Goal: Transaction & Acquisition: Purchase product/service

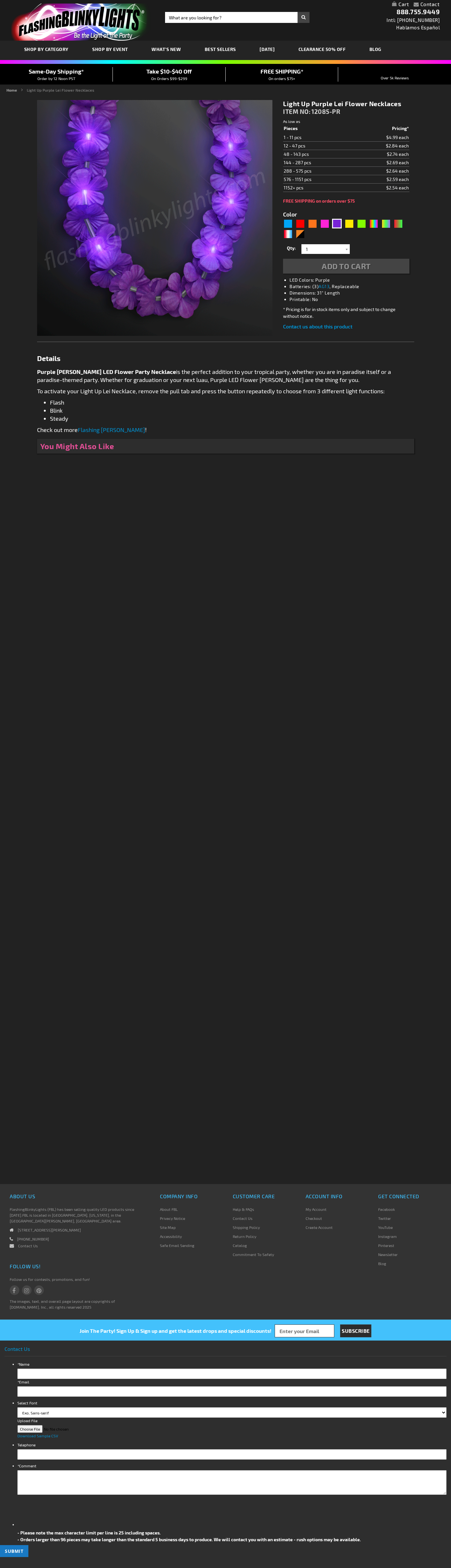
type input "5640"
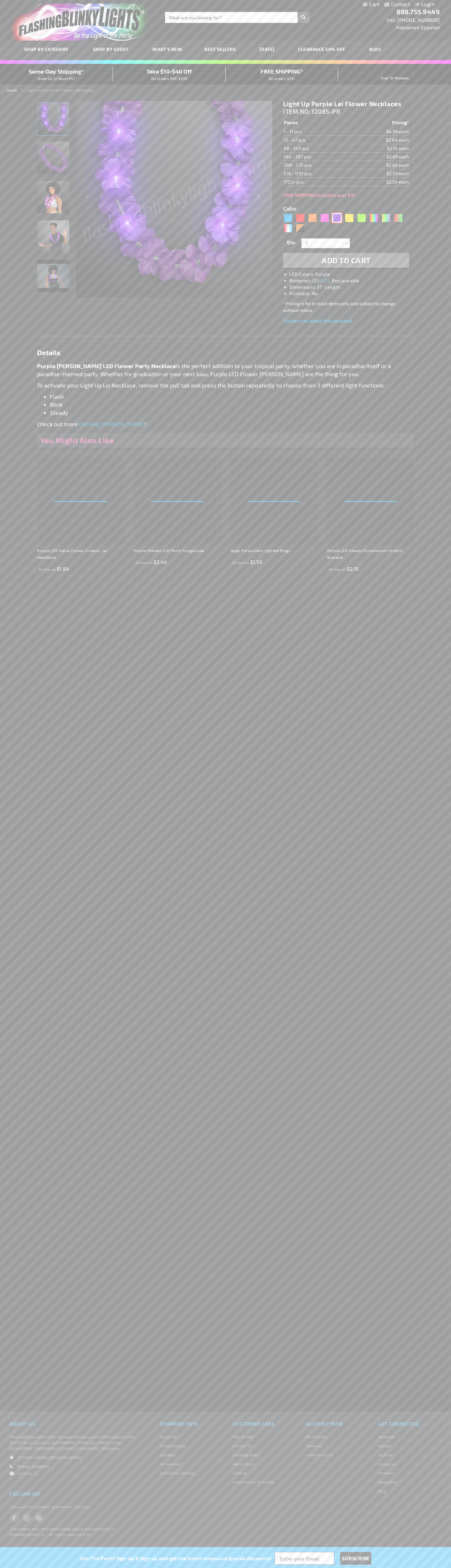
click at [337, 218] on div "Purple" at bounding box center [336, 217] width 10 height 10
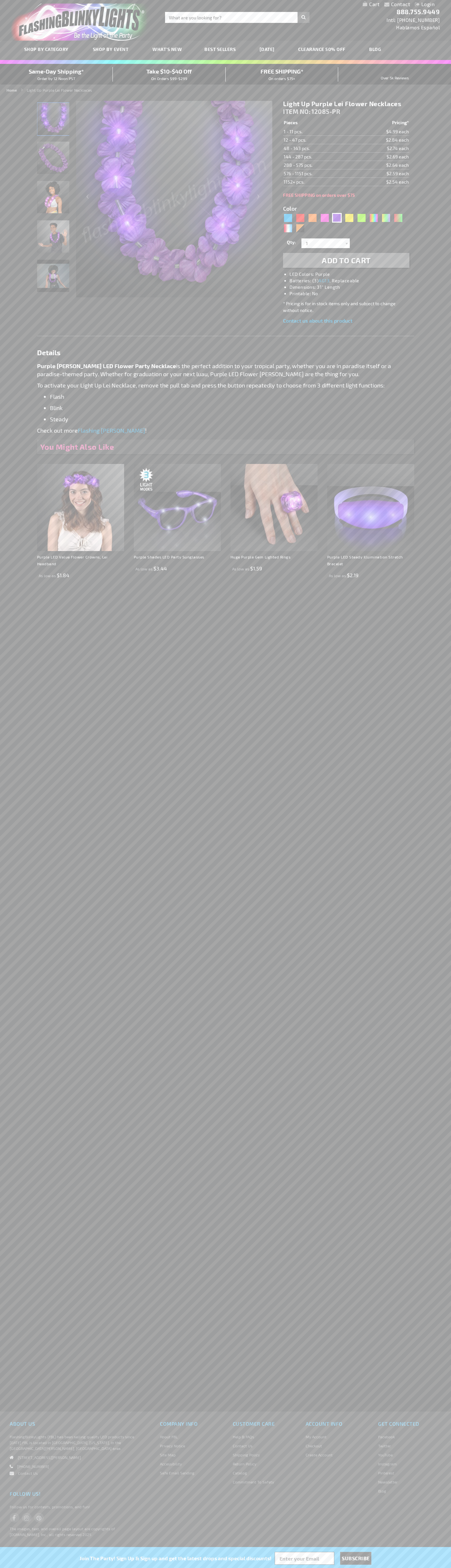
click at [346, 260] on span "Add to Cart" at bounding box center [346, 260] width 49 height 9
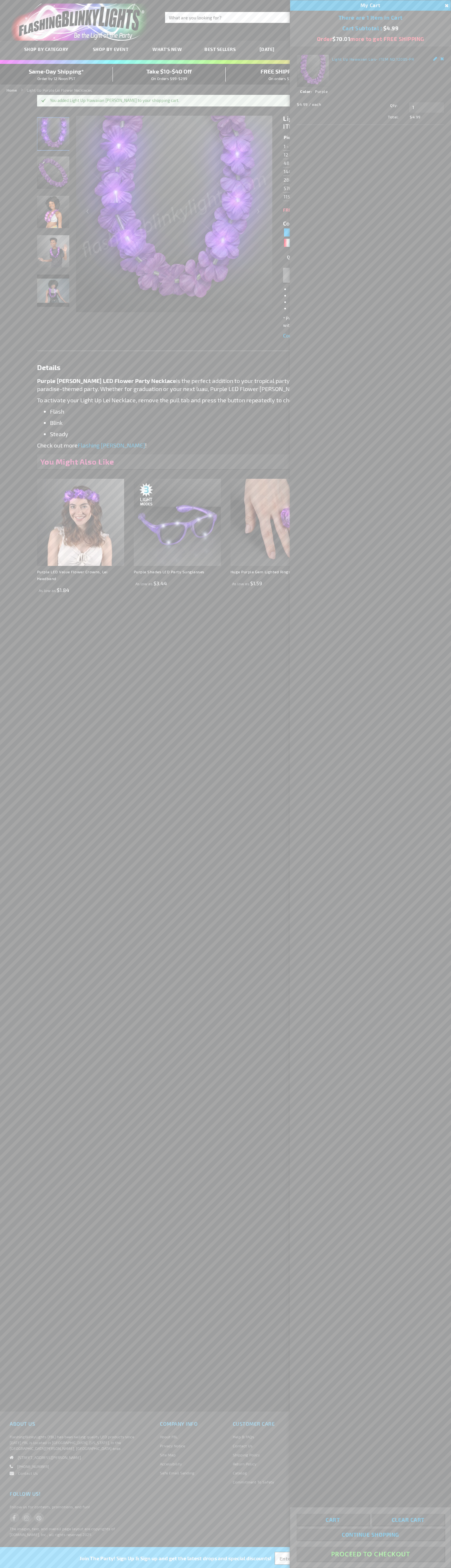
click at [370, 1554] on button "Proceed To Checkout" at bounding box center [370, 1554] width 148 height 14
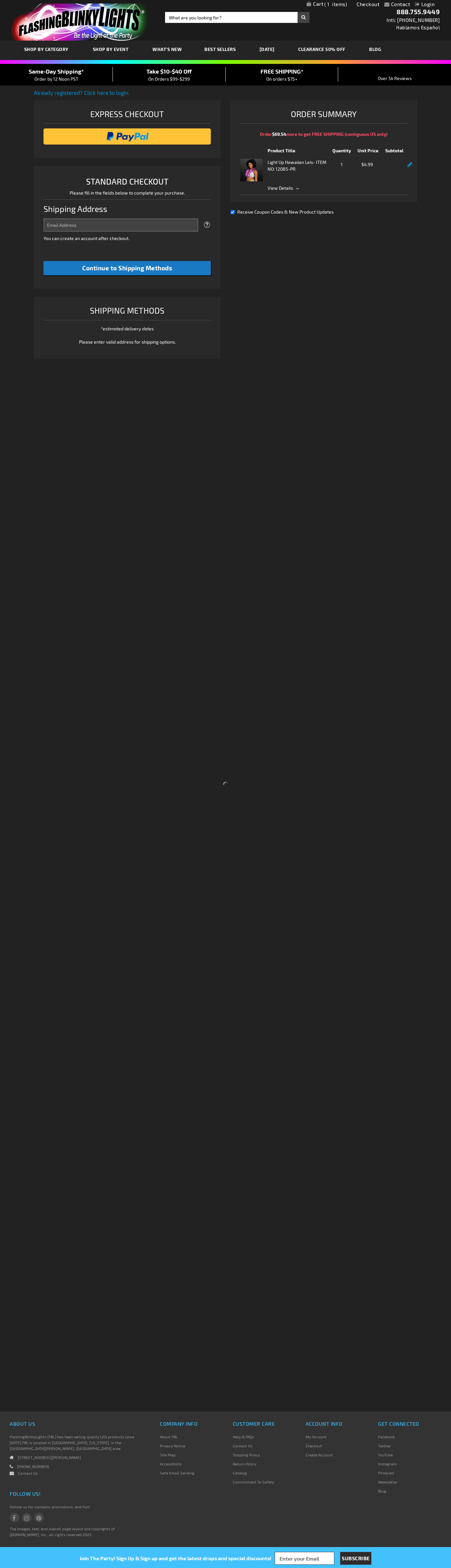
select select "US"
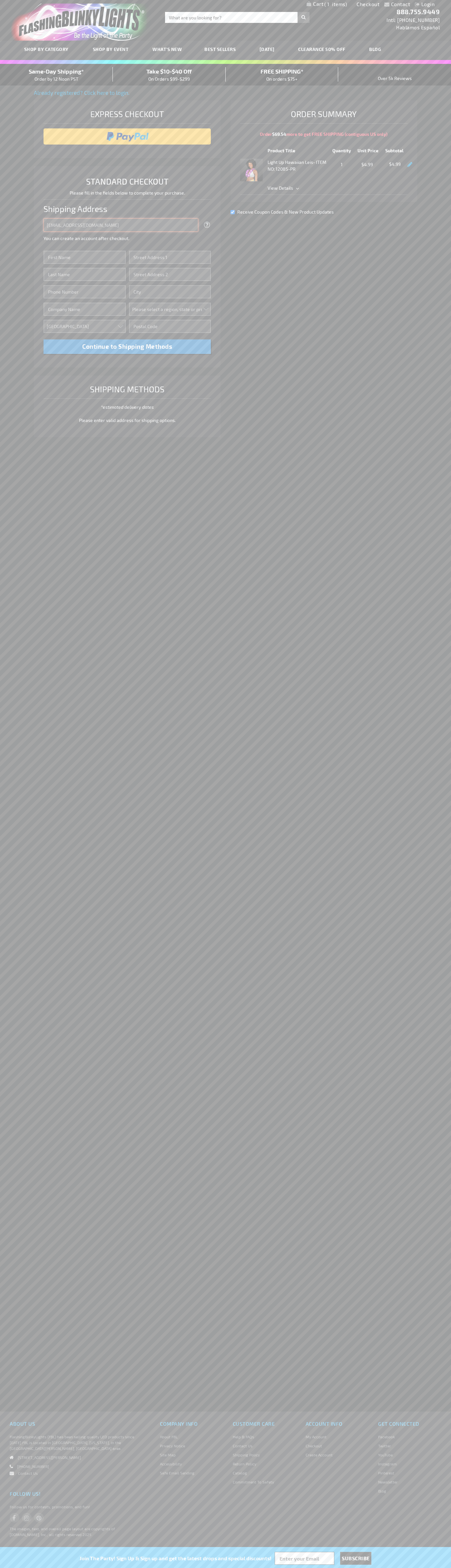
type input "johnsmith005@storebotmail.joonix.net"
type input "John"
type input "1600 Amphitheatre Parkway"
type input "First floor"
type input "mountain view"
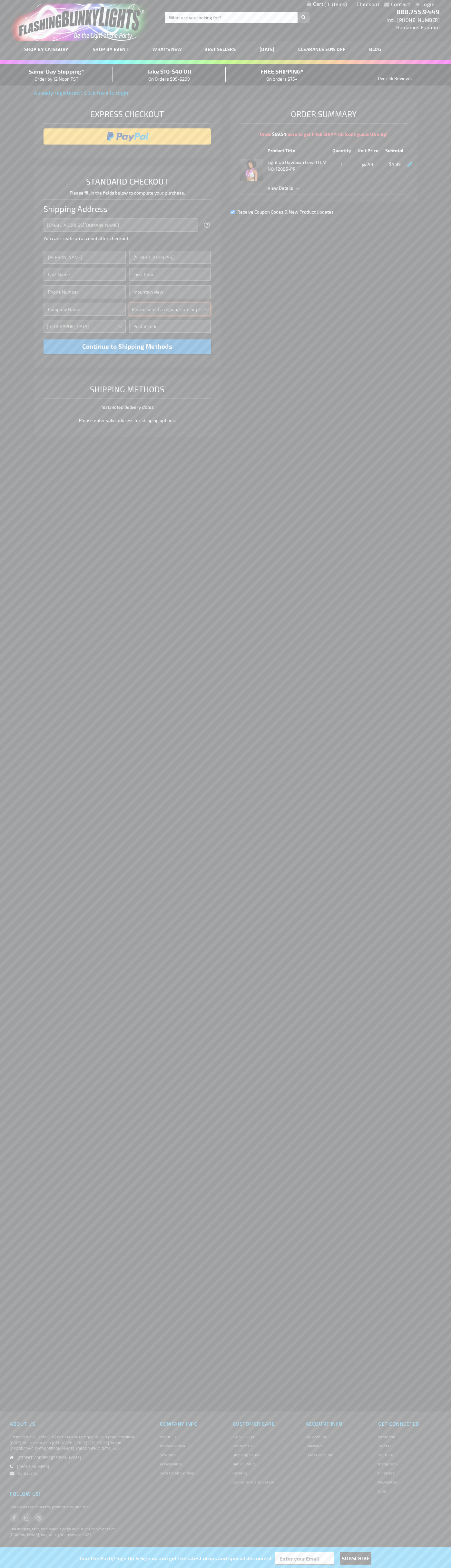
select select "12"
type input "94043"
type input "Smith"
type input "6502530000"
type input "John Smith"
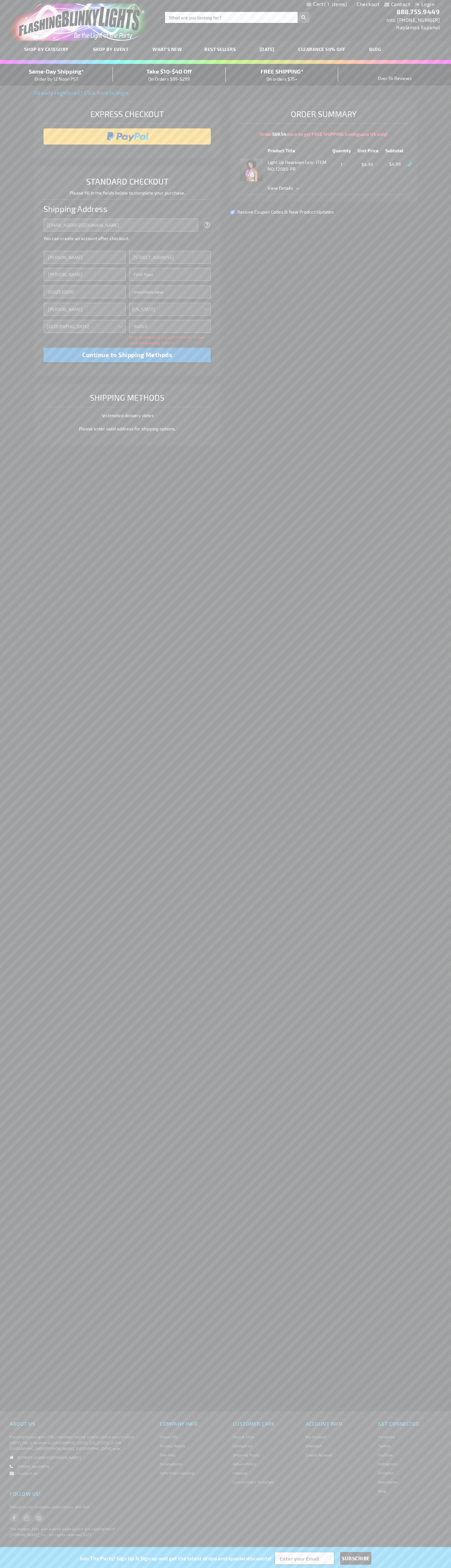
click at [57, 75] on div "Same-Day Shipping* Order by 12 Noon PST" at bounding box center [57, 75] width 113 height 15
click at [127, 137] on input "image" at bounding box center [127, 136] width 161 height 13
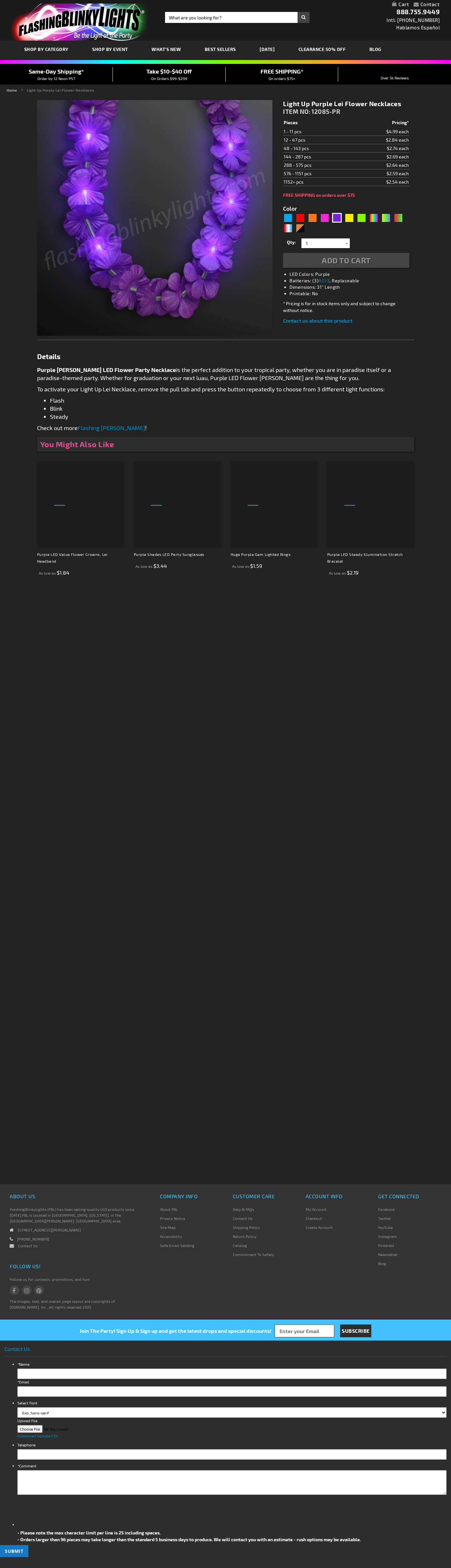
type input "5640"
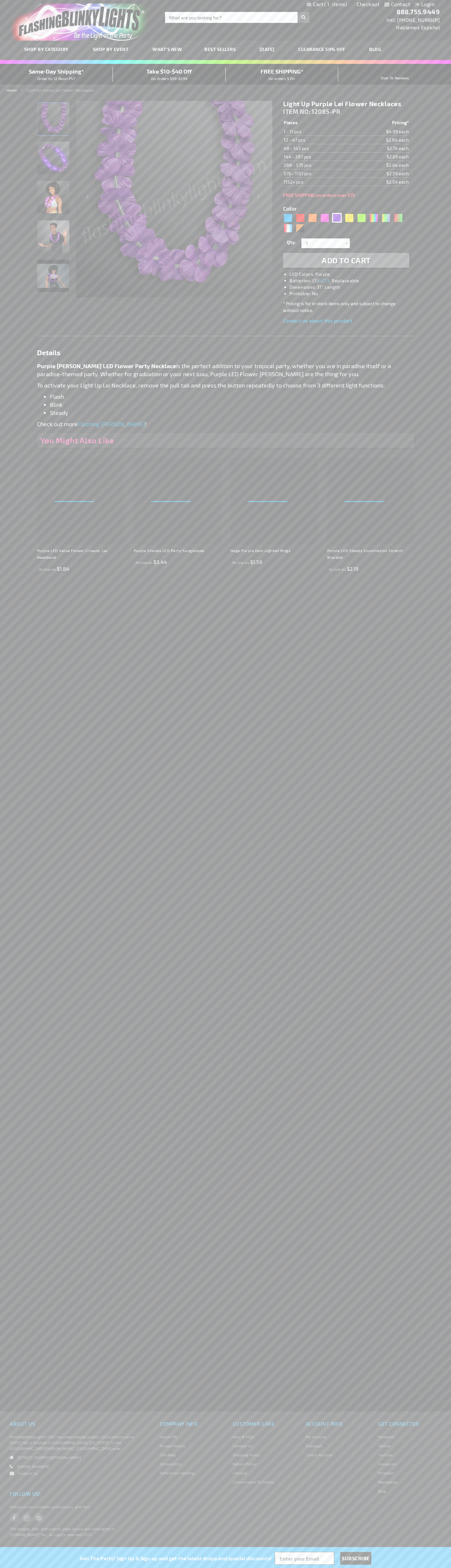
click at [327, 5] on span "1" at bounding box center [336, 5] width 23 height 6
